Goal: Task Accomplishment & Management: Manage account settings

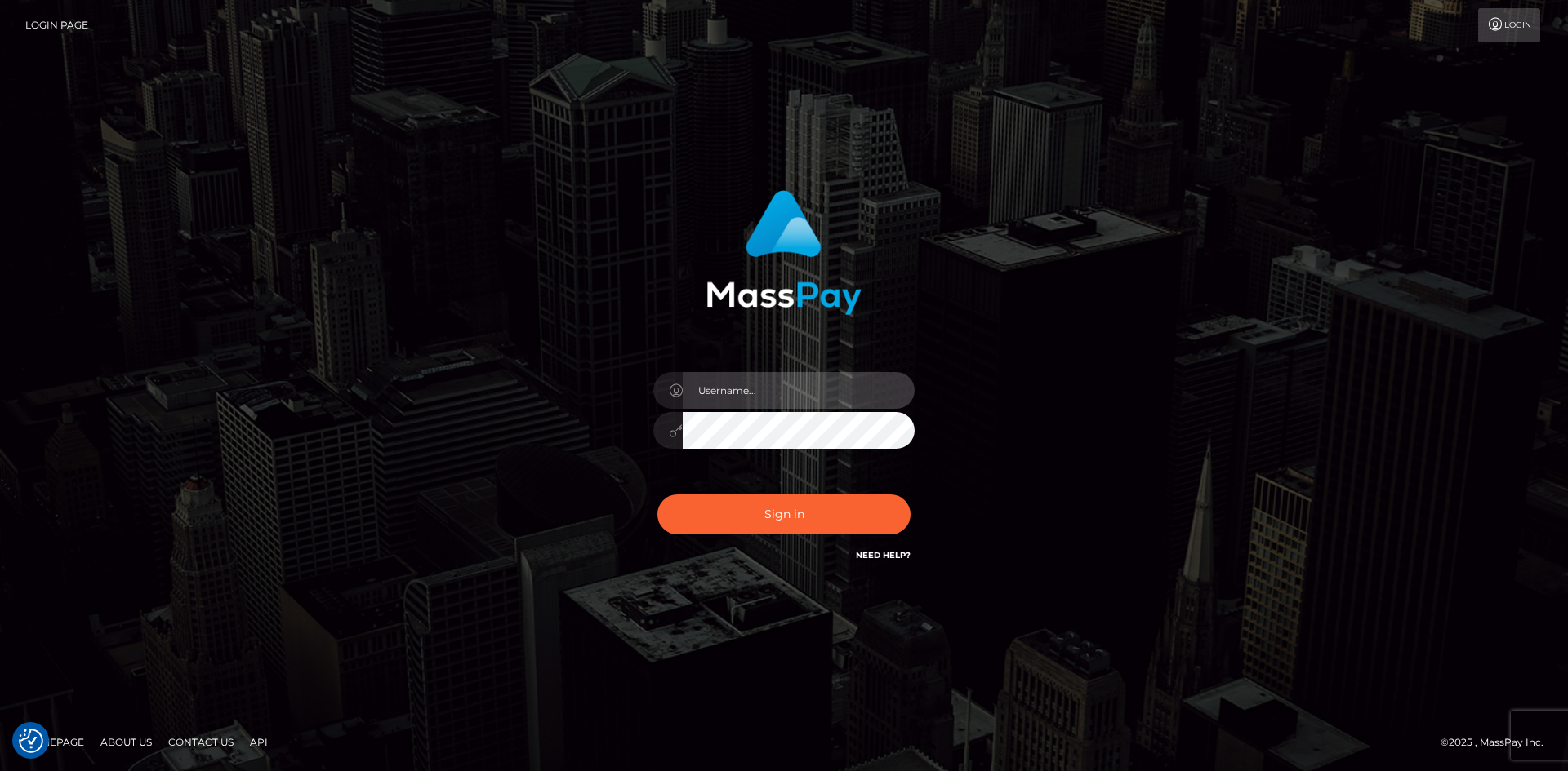
type input "knap.greatlife"
drag, startPoint x: 468, startPoint y: 470, endPoint x: 538, endPoint y: 479, distance: 70.6
click at [492, 471] on div "knap.greatlife Sign in" at bounding box center [784, 386] width 931 height 415
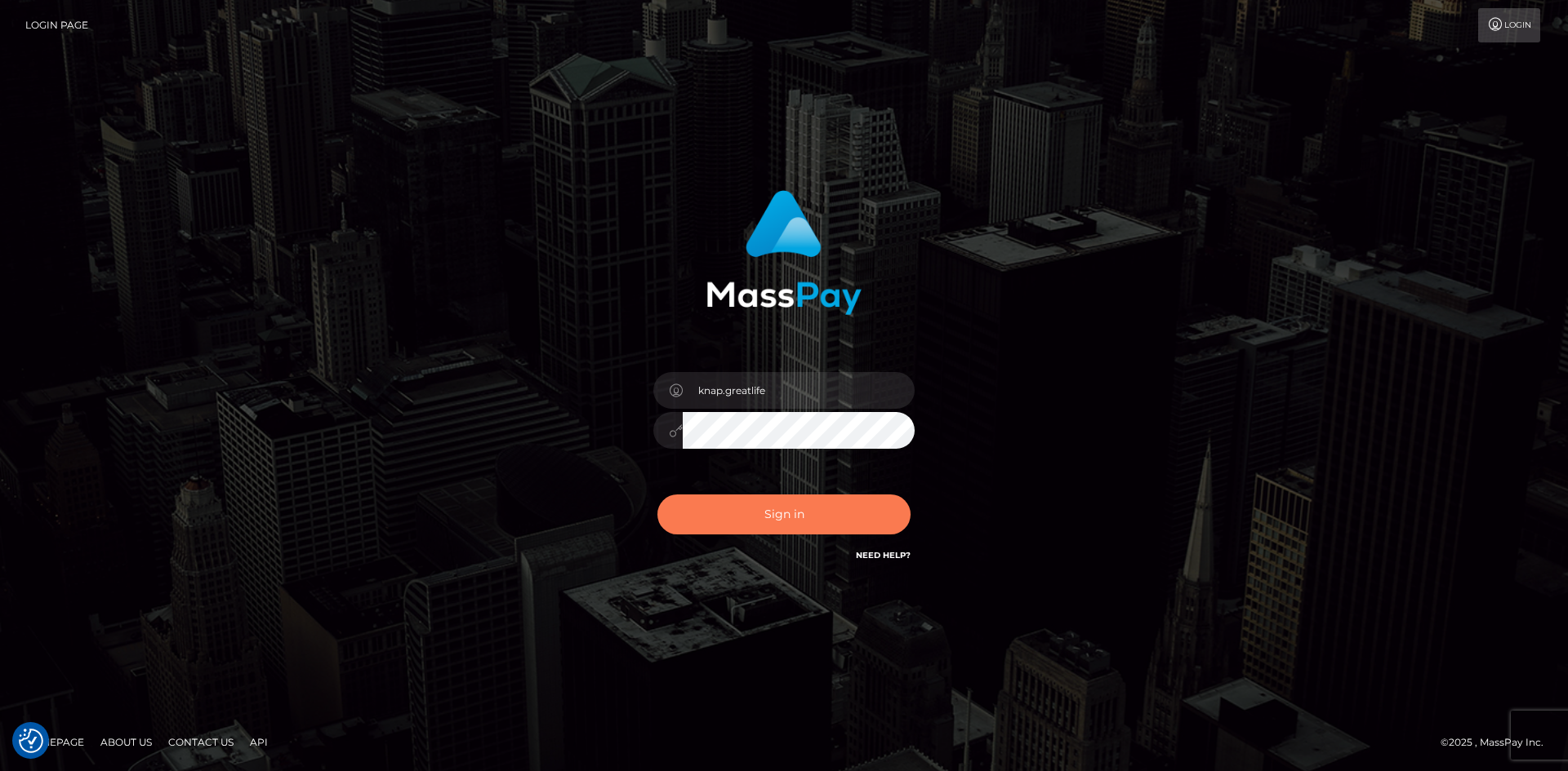
click at [765, 516] on button "Sign in" at bounding box center [784, 515] width 253 height 40
type input "knap.greatlife"
drag, startPoint x: 776, startPoint y: 499, endPoint x: 781, endPoint y: 510, distance: 12.1
click at [777, 500] on button "Sign in" at bounding box center [784, 515] width 253 height 40
checkbox input "true"
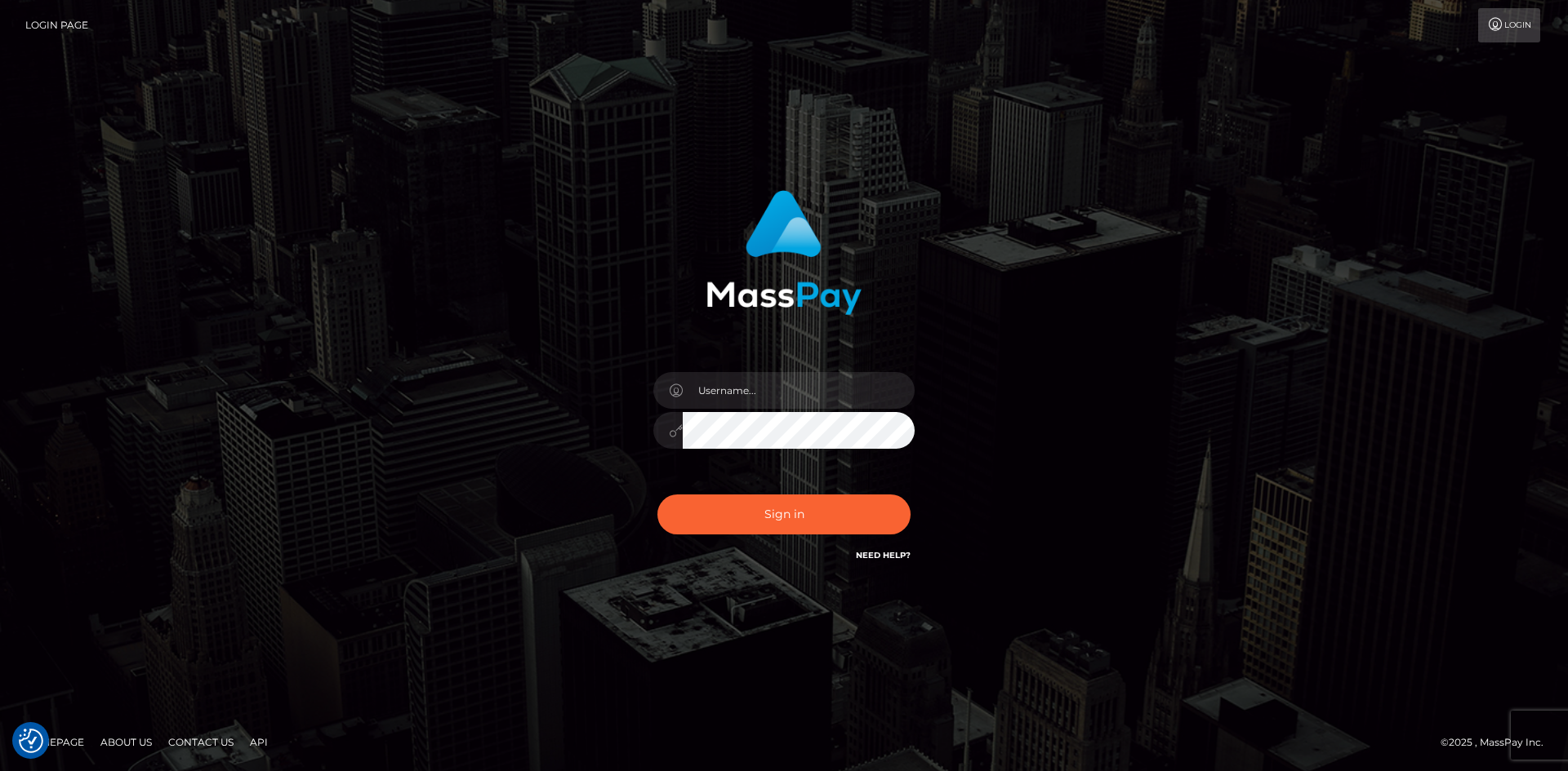
checkbox input "true"
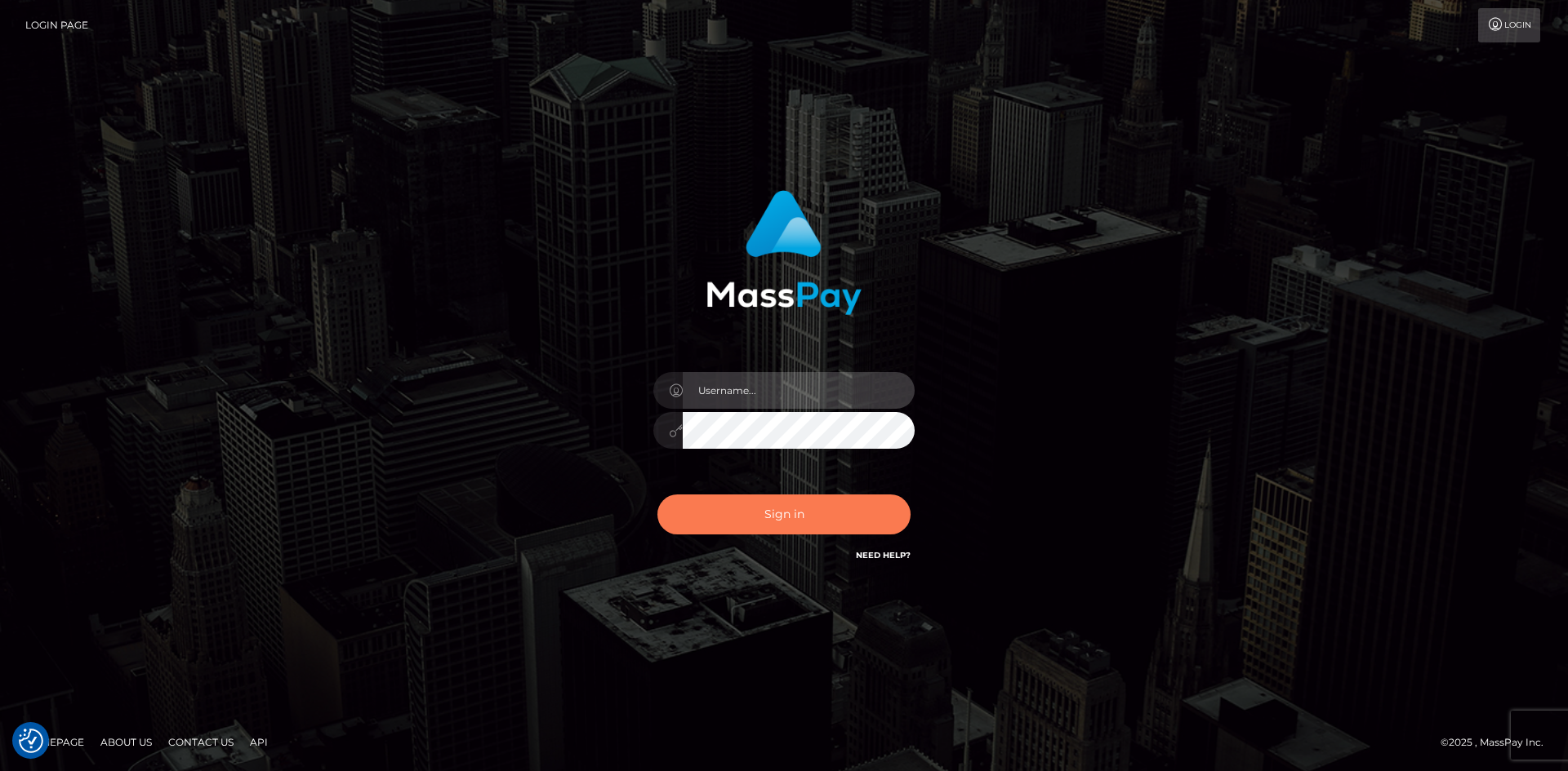
type input "knap.greatlife"
click at [794, 520] on button "Sign in" at bounding box center [784, 515] width 253 height 40
